Goal: Check status: Check status

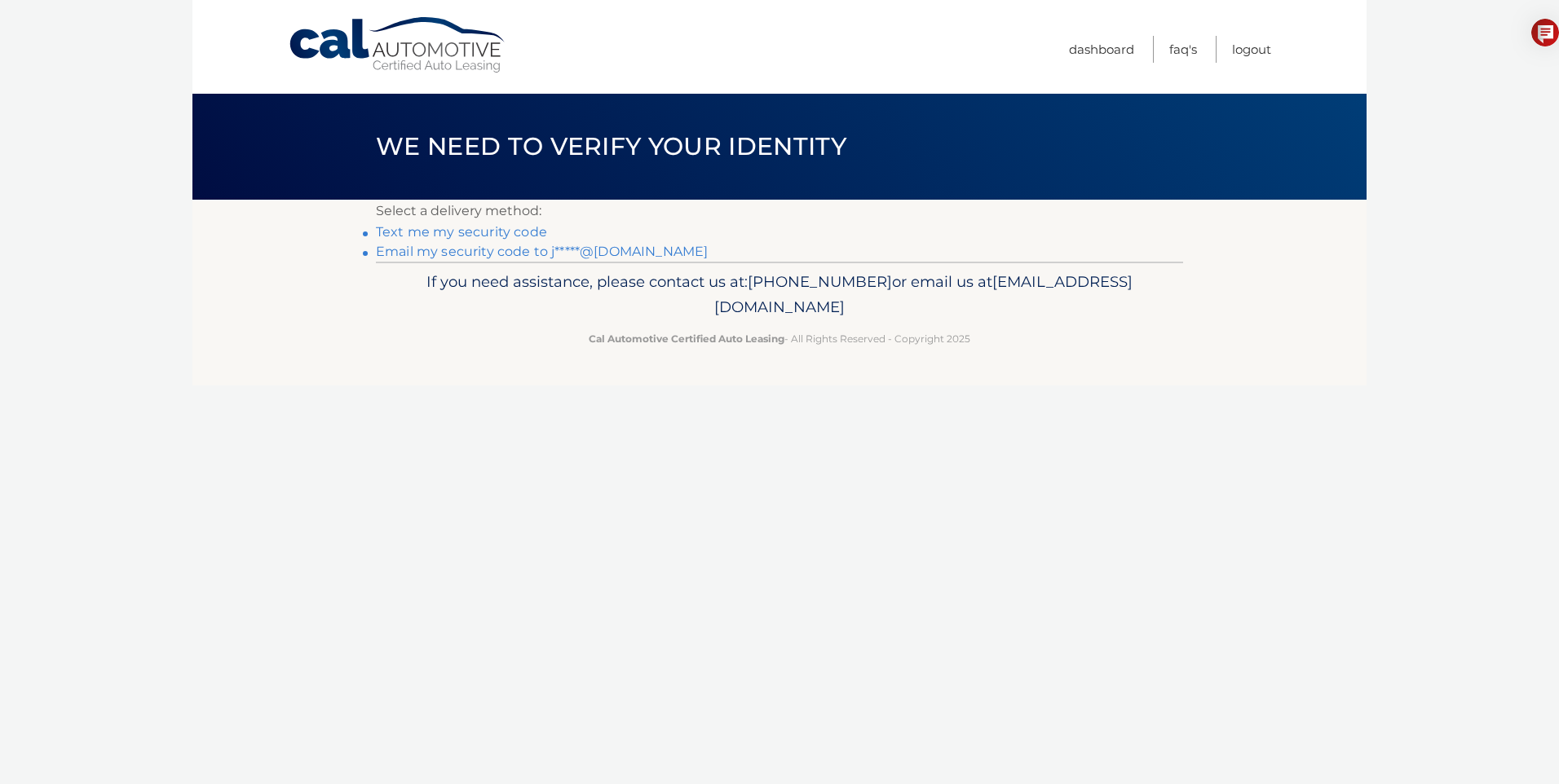
click at [439, 231] on link "Text me my security code" at bounding box center [461, 232] width 171 height 16
click at [422, 254] on link "Email my security code to j*****@yahoo.com" at bounding box center [542, 252] width 332 height 16
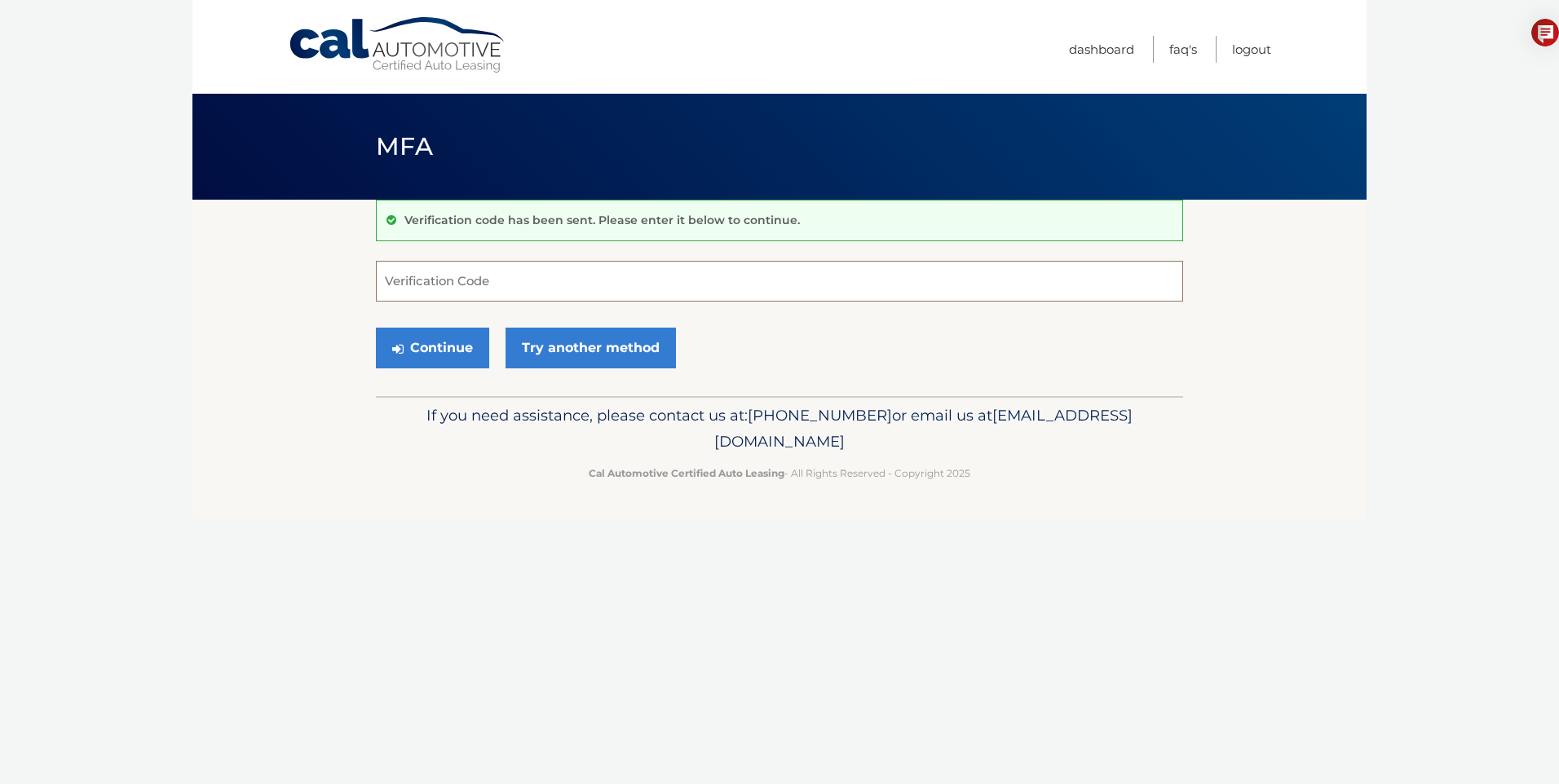
click at [434, 290] on input "Verification Code" at bounding box center [780, 282] width 808 height 41
type input "452578"
click at [430, 348] on button "Continue" at bounding box center [432, 348] width 113 height 41
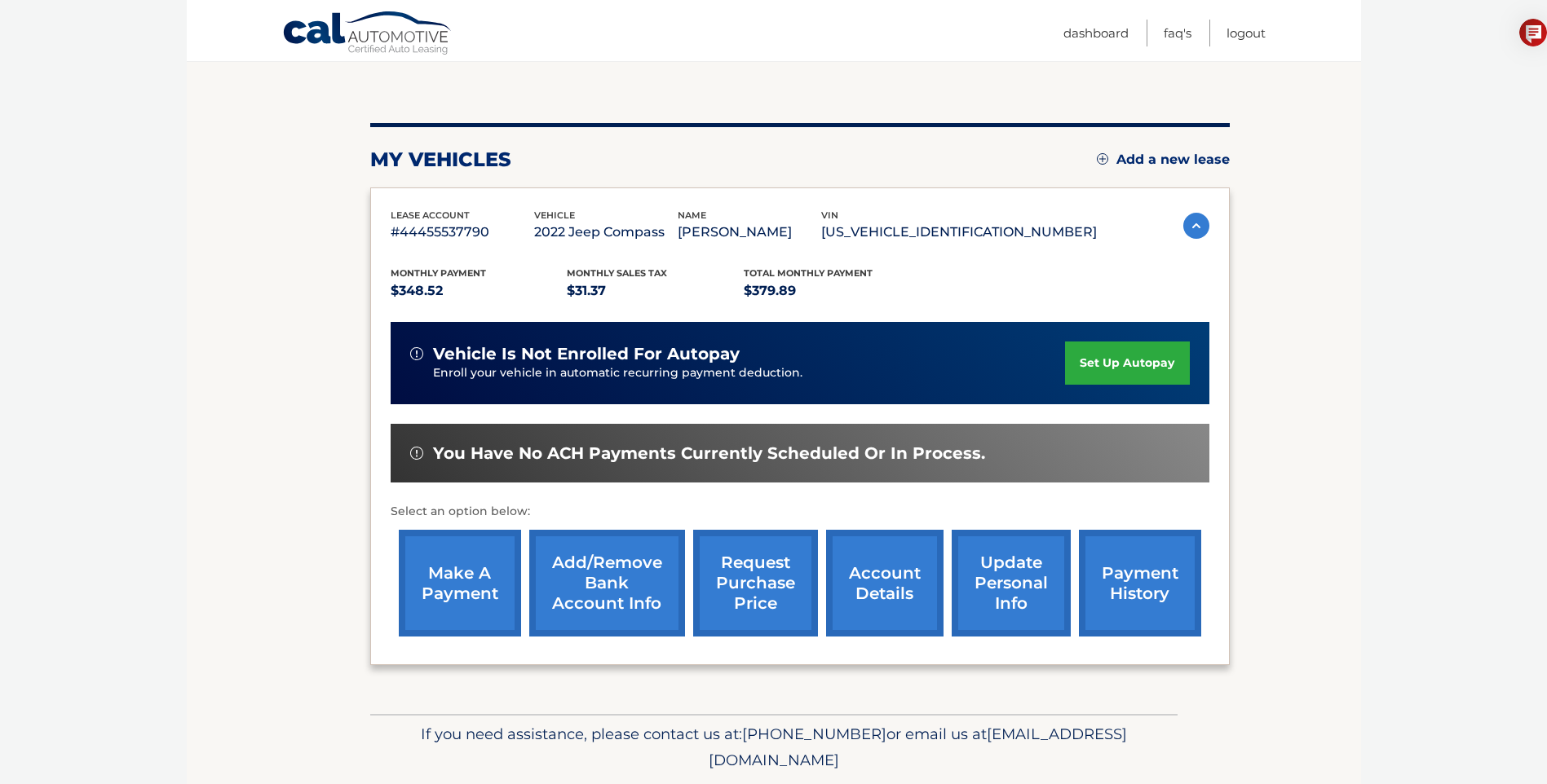
scroll to position [167, 0]
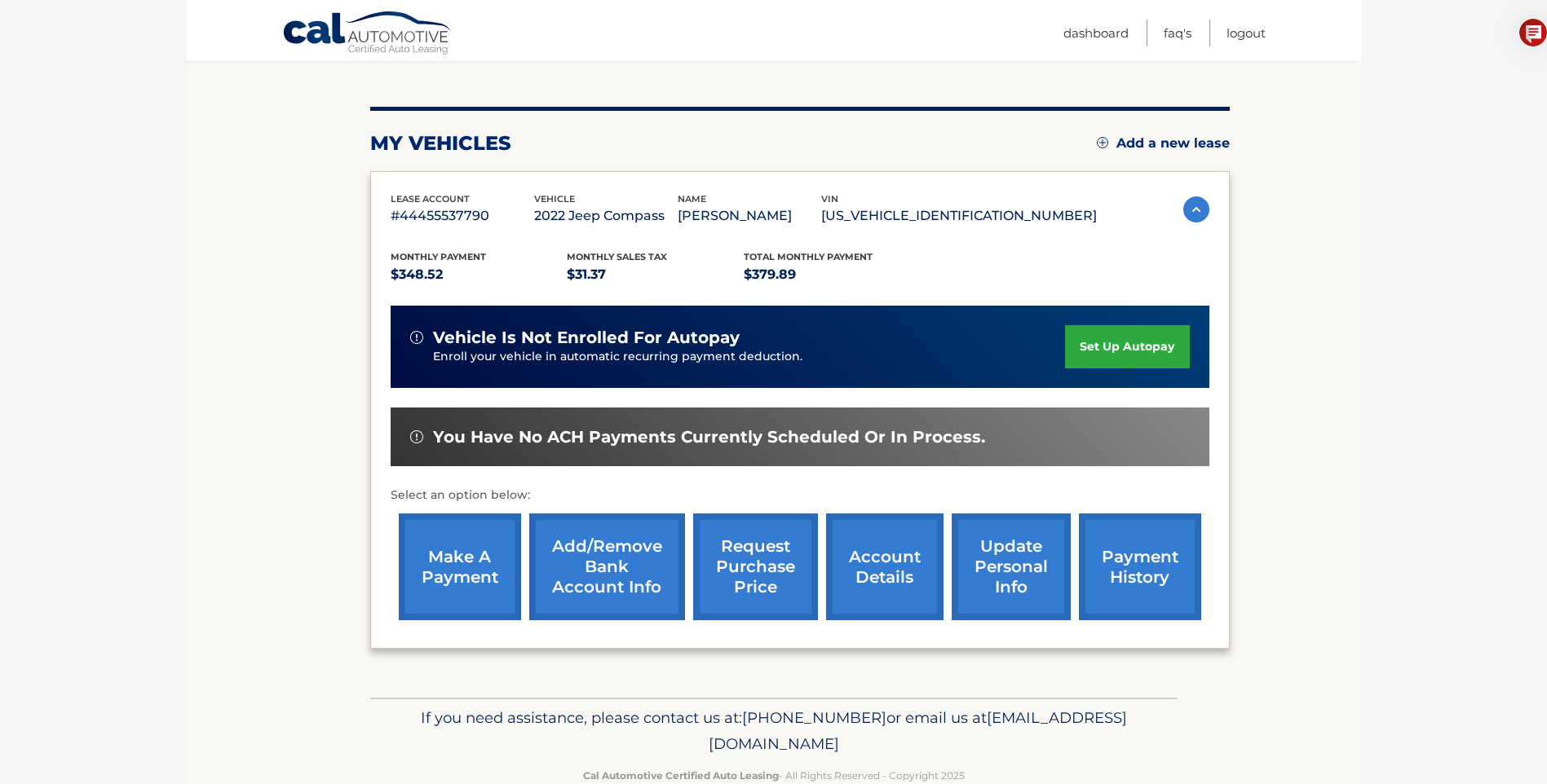
click at [882, 526] on link "account details" at bounding box center [885, 567] width 118 height 107
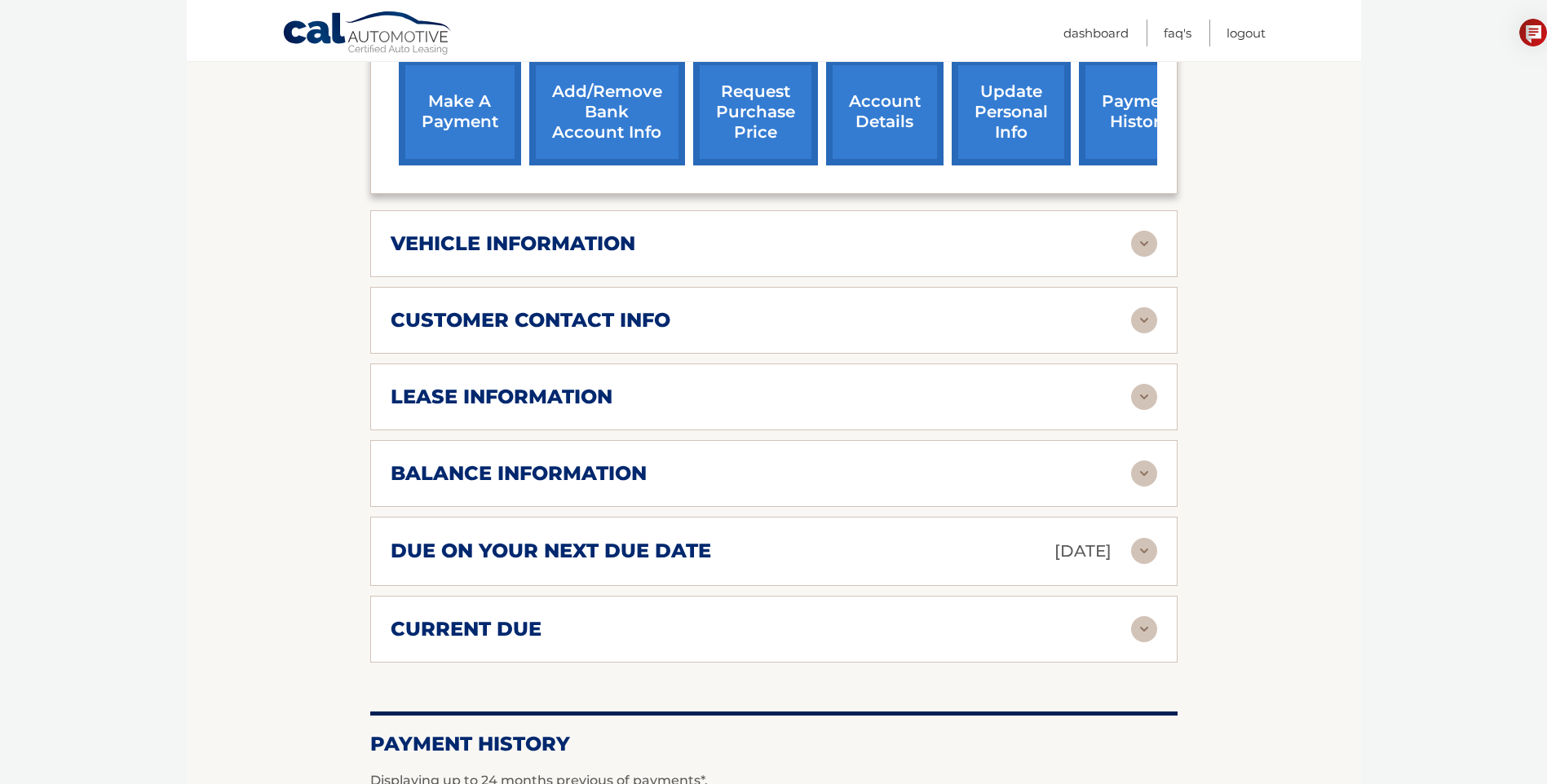
scroll to position [691, 0]
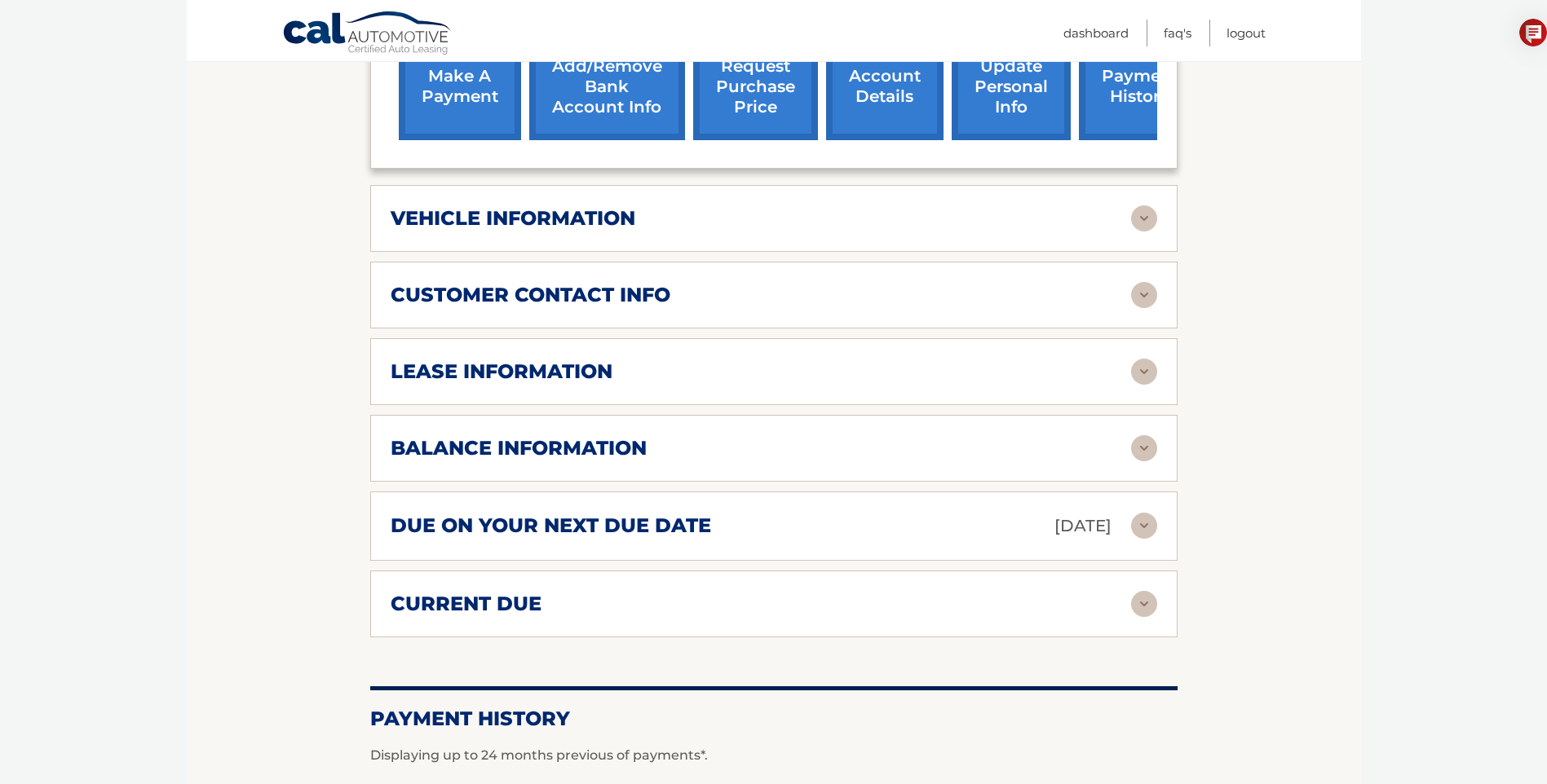
click at [1138, 376] on img at bounding box center [1145, 371] width 26 height 26
